Goal: Book appointment/travel/reservation

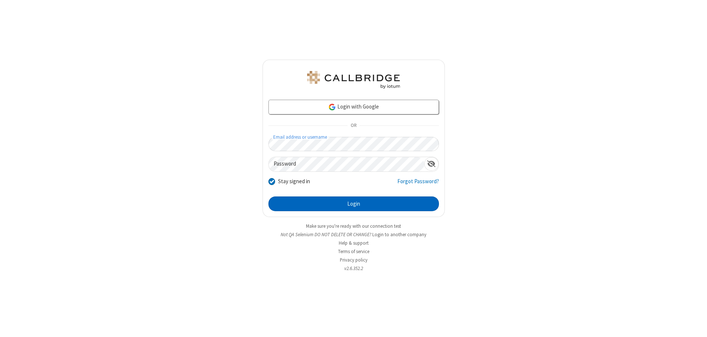
click at [353, 204] on button "Login" at bounding box center [353, 204] width 170 height 15
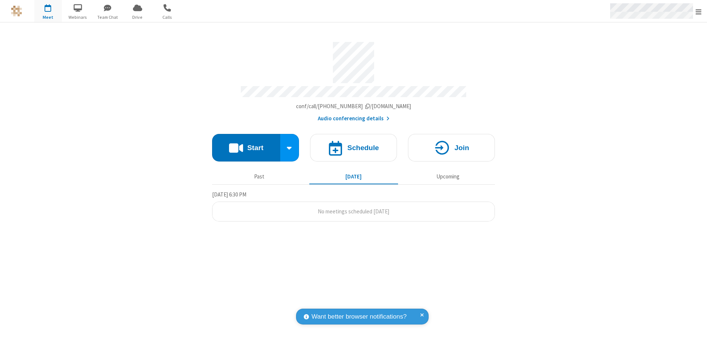
click at [698, 11] on span "Open menu" at bounding box center [699, 11] width 6 height 7
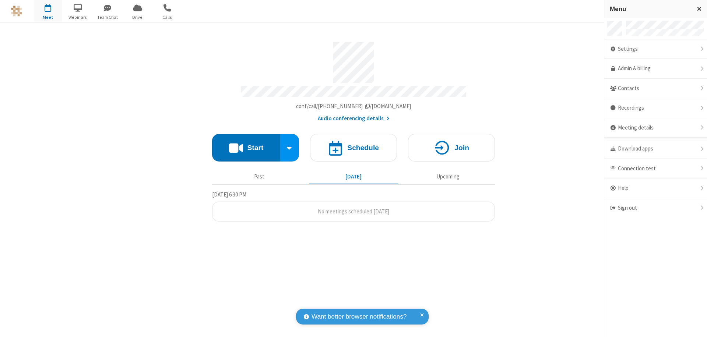
click at [48, 11] on span "button" at bounding box center [48, 7] width 28 height 13
click at [353, 144] on h4 "Schedule" at bounding box center [363, 147] width 32 height 7
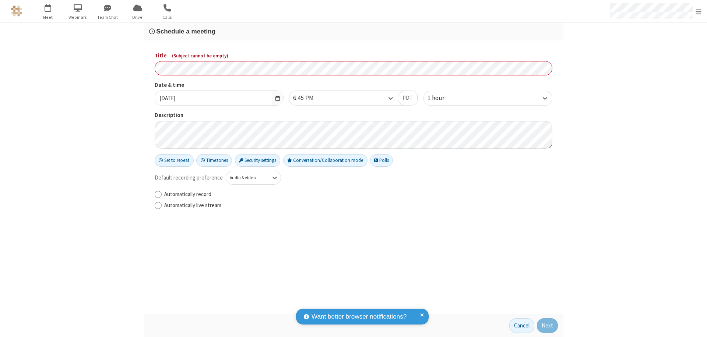
click at [353, 31] on h3 "Schedule a meeting" at bounding box center [353, 31] width 409 height 7
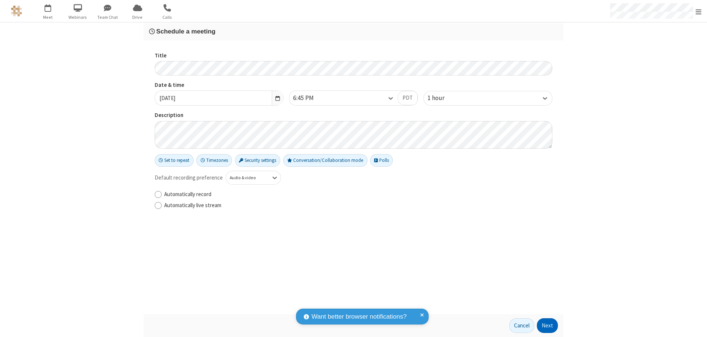
click at [548, 326] on button "Next" at bounding box center [547, 325] width 21 height 15
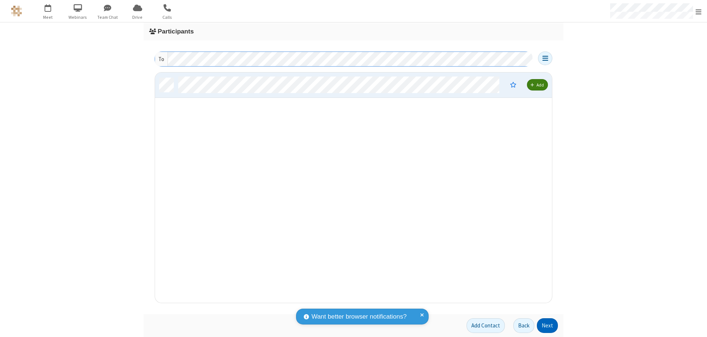
click at [548, 326] on button "Next" at bounding box center [547, 325] width 21 height 15
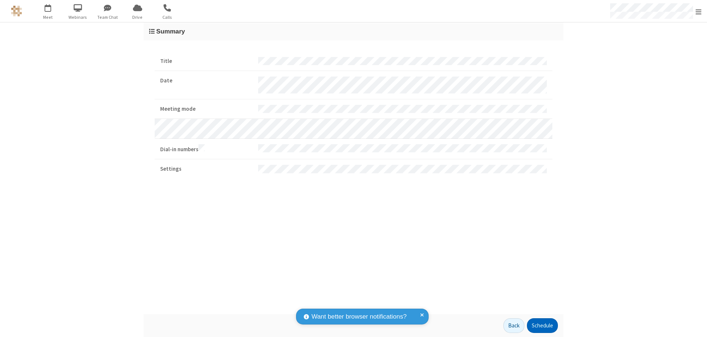
click at [542, 326] on button "Schedule" at bounding box center [542, 325] width 31 height 15
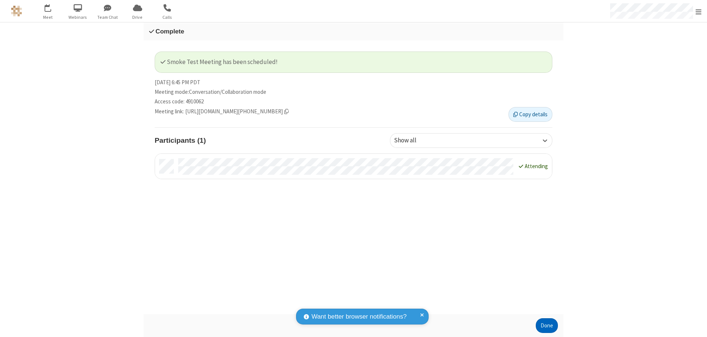
click at [547, 326] on button "Done" at bounding box center [547, 325] width 22 height 15
